Goal: Navigation & Orientation: Go to known website

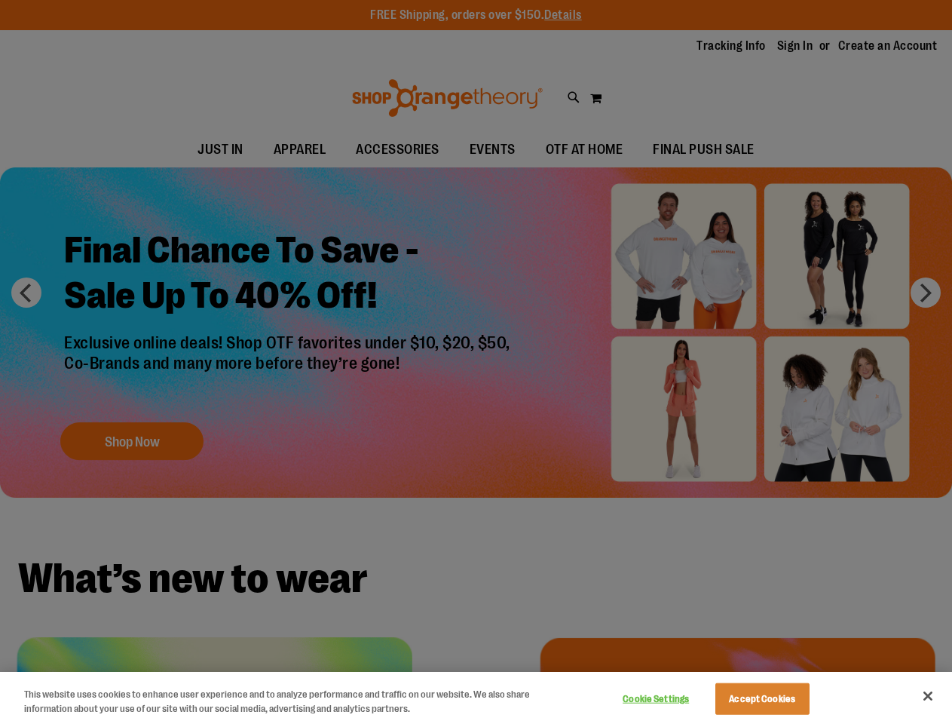
click at [476, 362] on div at bounding box center [476, 362] width 952 height 724
click at [675, 699] on button "Cookie Settings" at bounding box center [656, 699] width 94 height 30
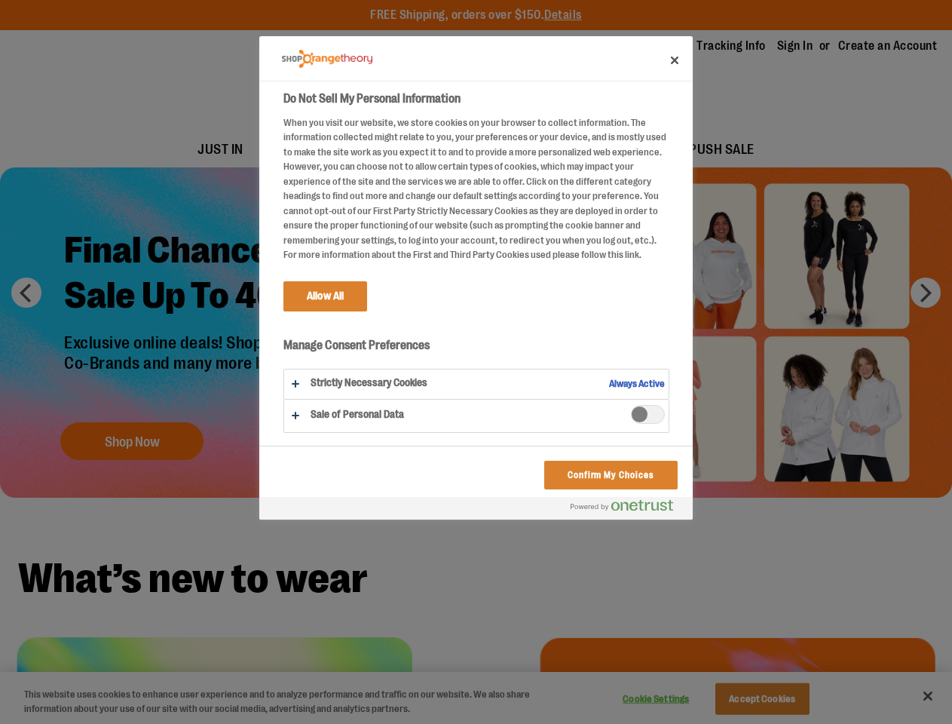
click at [781, 699] on div at bounding box center [476, 362] width 952 height 724
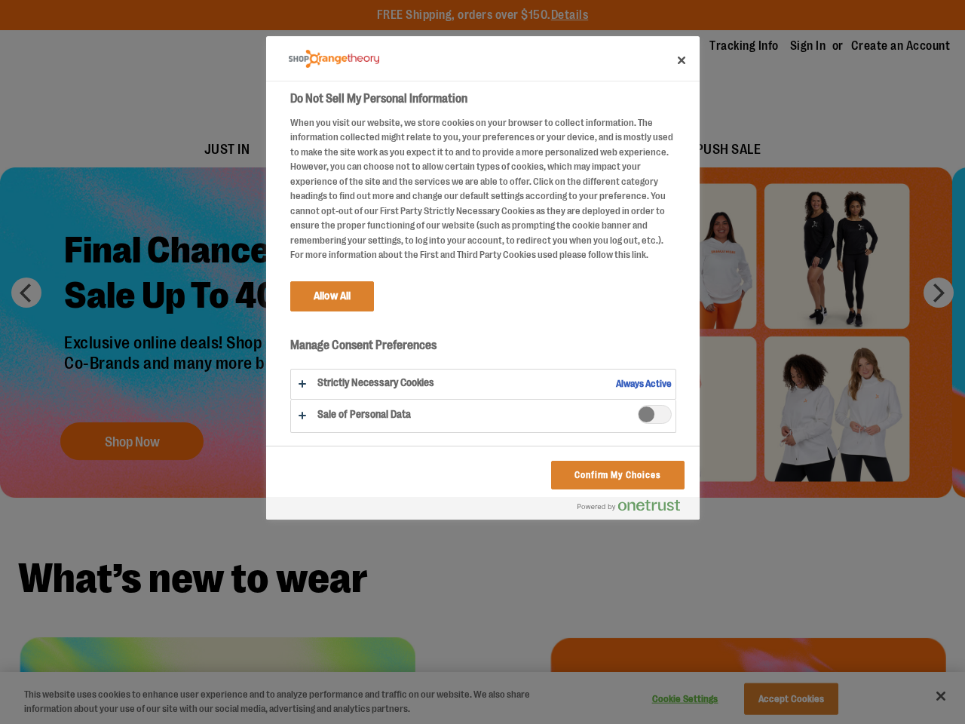
click at [928, 696] on div at bounding box center [482, 362] width 965 height 724
click at [788, 723] on html "Skip to Content The store will not work correctly when cookies are disabled. FR…" at bounding box center [482, 362] width 965 height 724
